Goal: Task Accomplishment & Management: Use online tool/utility

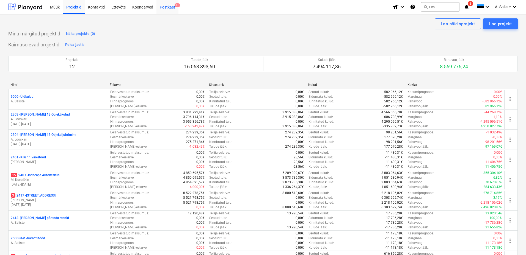
click at [166, 5] on div "Postkast 9+" at bounding box center [167, 7] width 22 height 14
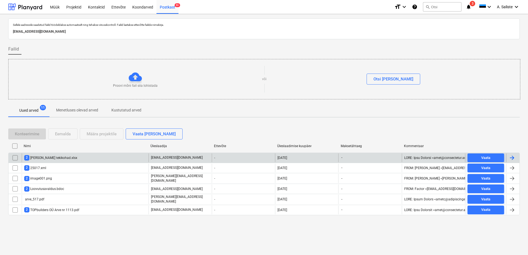
click at [58, 155] on div "2 [PERSON_NAME] tekikohad.xlsx" at bounding box center [50, 157] width 53 height 5
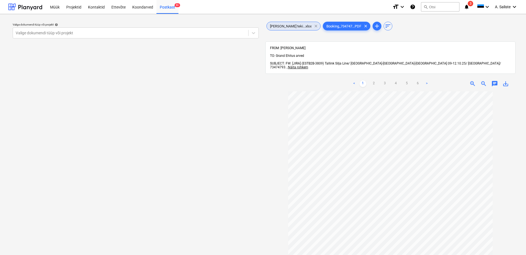
click at [312, 26] on span "clear" at bounding box center [315, 26] width 7 height 7
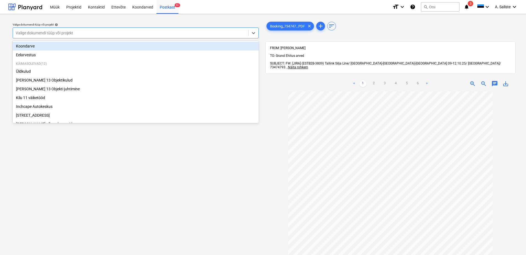
click at [211, 32] on div at bounding box center [131, 32] width 230 height 5
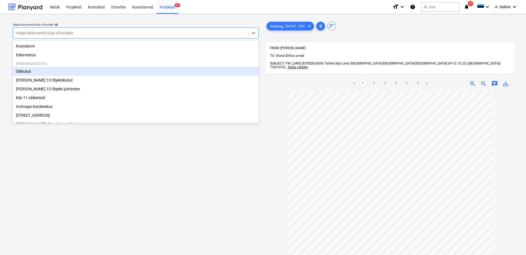
click at [46, 74] on div "Üldkulud" at bounding box center [136, 71] width 246 height 9
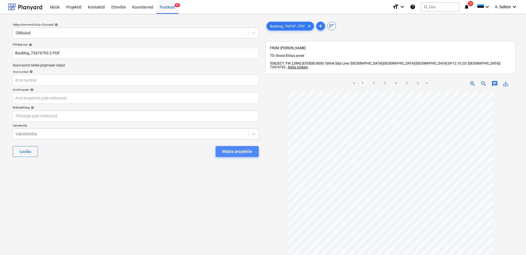
click at [233, 151] on div "Määra projektile" at bounding box center [237, 151] width 30 height 7
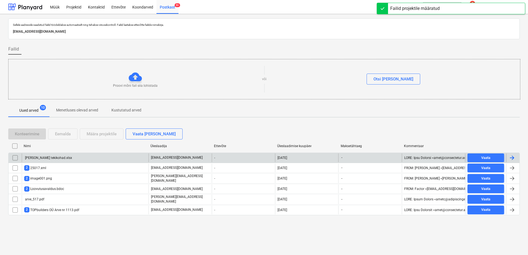
click at [15, 156] on input "checkbox" at bounding box center [15, 158] width 9 height 9
click at [62, 131] on div "Eemalda" at bounding box center [63, 134] width 16 height 7
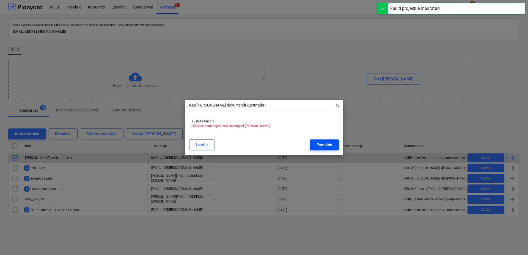
click at [317, 148] on div "Eemalda" at bounding box center [324, 145] width 16 height 7
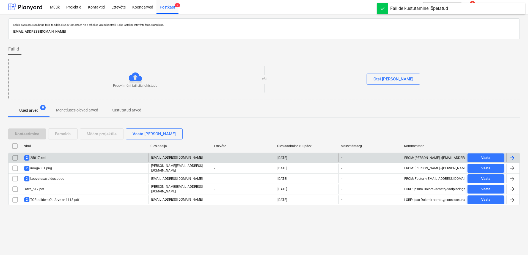
click at [66, 157] on div "2 25017.xml" at bounding box center [85, 158] width 127 height 9
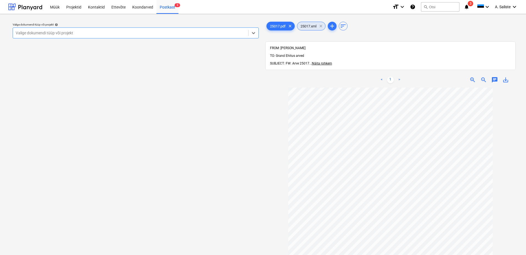
click at [320, 25] on span "clear" at bounding box center [320, 26] width 7 height 7
click at [206, 32] on div at bounding box center [131, 32] width 230 height 5
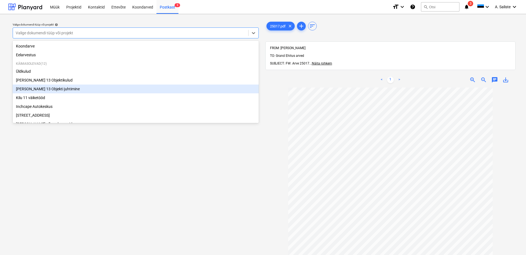
scroll to position [85, 0]
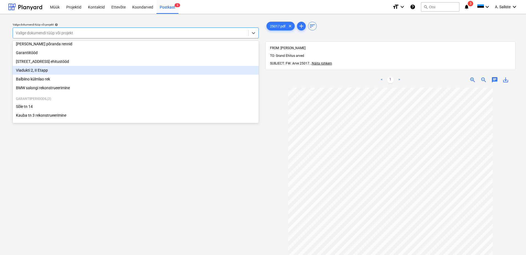
click at [50, 72] on div "Viadukti 2, II Etapp" at bounding box center [136, 70] width 246 height 9
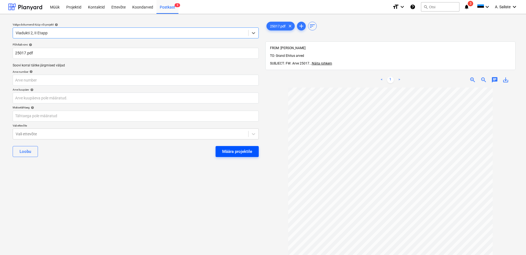
click at [229, 151] on div "Määra projektile" at bounding box center [237, 151] width 30 height 7
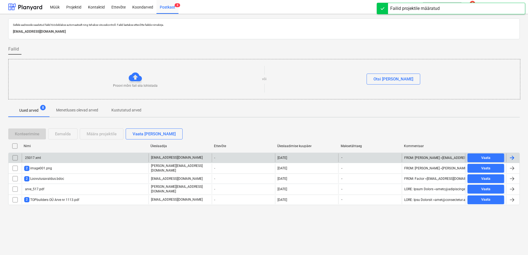
click at [18, 159] on input "checkbox" at bounding box center [15, 158] width 9 height 9
click at [65, 134] on div "Eemalda" at bounding box center [63, 134] width 16 height 7
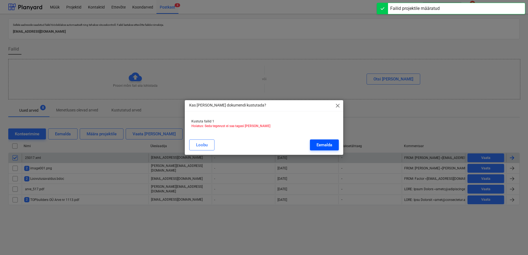
click at [325, 146] on div "Eemalda" at bounding box center [324, 145] width 16 height 7
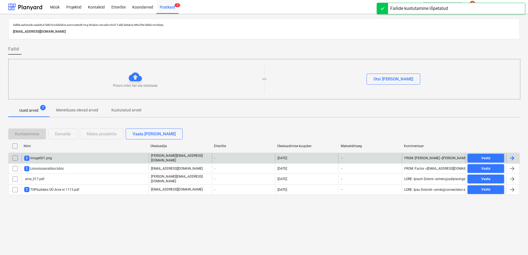
click at [77, 156] on div "2 image001.png" at bounding box center [85, 158] width 127 height 9
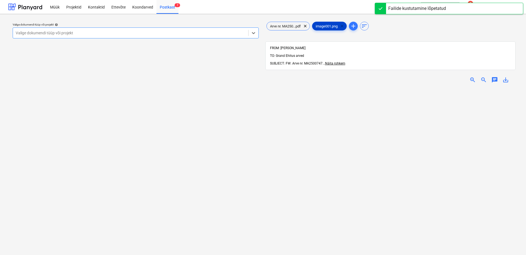
click at [343, 24] on span "clear" at bounding box center [342, 26] width 7 height 7
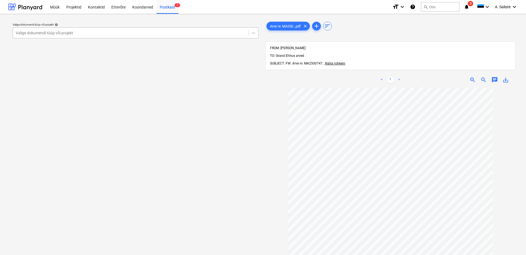
click at [149, 31] on div at bounding box center [131, 32] width 230 height 5
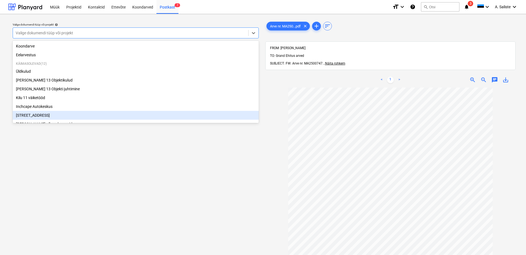
click at [38, 117] on div "[STREET_ADDRESS]" at bounding box center [136, 115] width 246 height 9
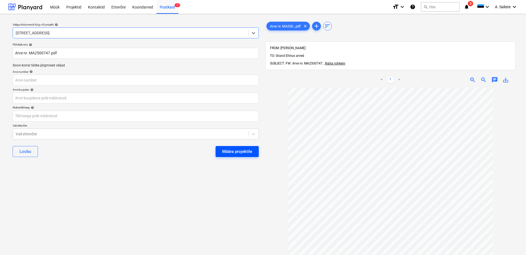
click at [229, 154] on div "Määra projektile" at bounding box center [237, 151] width 30 height 7
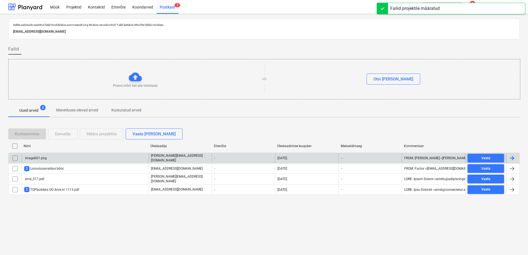
click at [15, 157] on input "checkbox" at bounding box center [15, 158] width 9 height 9
click at [64, 133] on div "Eemalda" at bounding box center [63, 134] width 16 height 7
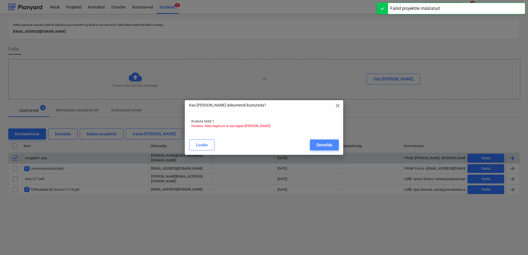
click at [332, 145] on button "Eemalda" at bounding box center [324, 145] width 29 height 11
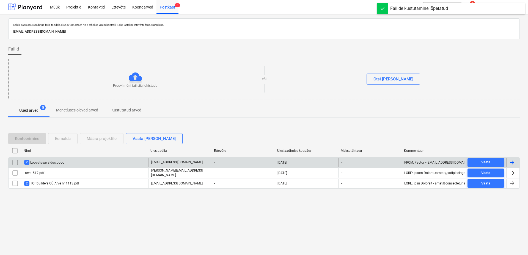
click at [75, 162] on div "2 Loovutusavaldus.bdoc" at bounding box center [85, 162] width 127 height 9
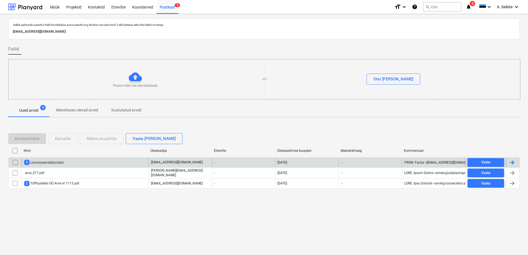
click at [17, 163] on input "checkbox" at bounding box center [15, 162] width 9 height 9
click at [67, 140] on div "Eemalda" at bounding box center [63, 138] width 16 height 7
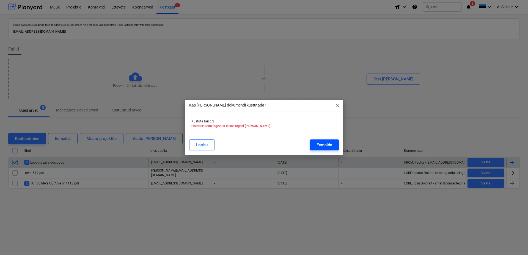
click at [322, 143] on div "Eemalda" at bounding box center [324, 145] width 16 height 7
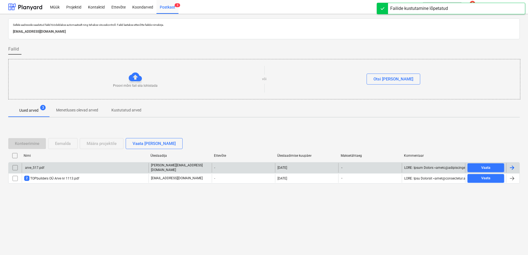
click at [59, 167] on div "arve_517.pdf" at bounding box center [85, 167] width 127 height 9
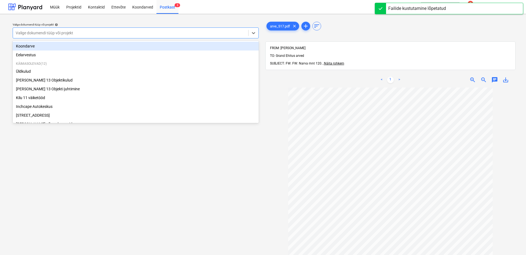
drag, startPoint x: 215, startPoint y: 31, endPoint x: 137, endPoint y: 46, distance: 79.8
click at [212, 30] on div at bounding box center [131, 32] width 230 height 5
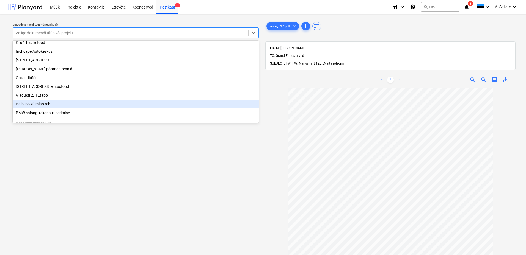
scroll to position [27, 0]
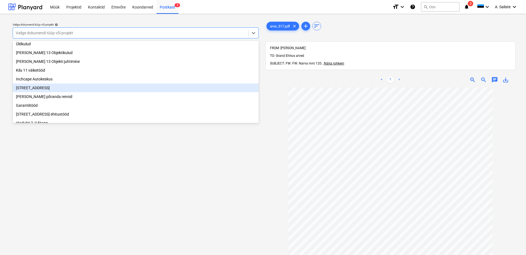
click at [51, 91] on div "[STREET_ADDRESS]" at bounding box center [136, 88] width 246 height 9
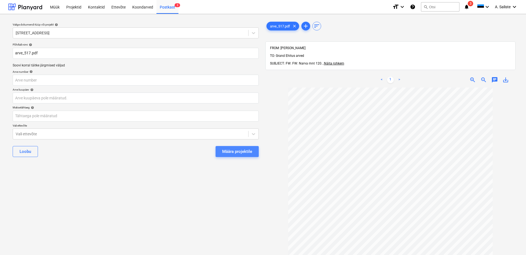
click at [233, 152] on div "Määra projektile" at bounding box center [237, 151] width 30 height 7
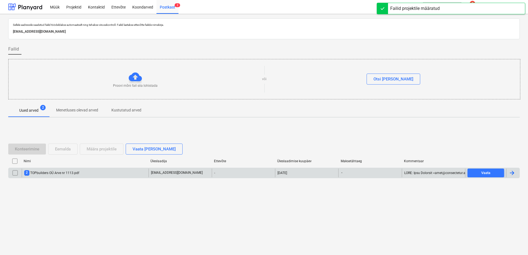
click at [49, 173] on div "2 TOPbuilders OÜ Arve nr 1113.pdf" at bounding box center [51, 172] width 55 height 5
